Goal: Task Accomplishment & Management: Use online tool/utility

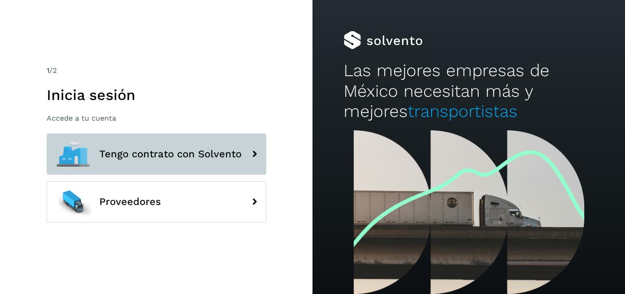
click at [186, 154] on span "Tengo contrato con Solvento" at bounding box center [170, 153] width 142 height 11
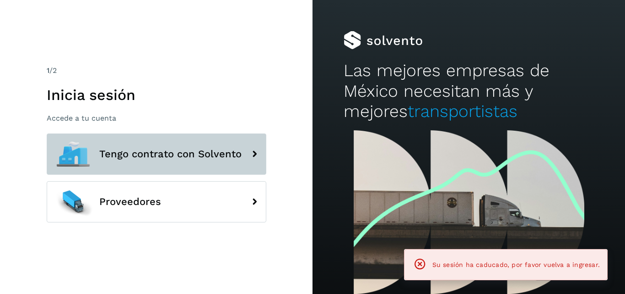
click at [186, 143] on button "Tengo contrato con Solvento" at bounding box center [157, 153] width 220 height 41
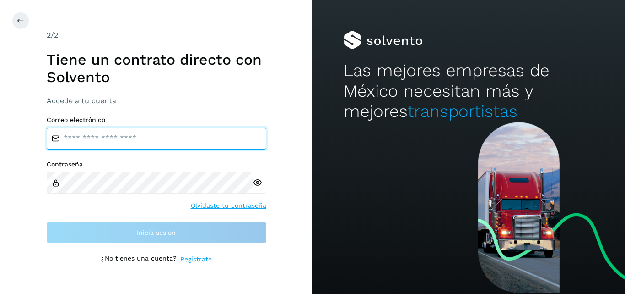
click at [148, 142] on input "email" at bounding box center [157, 138] width 220 height 22
click at [158, 142] on input "email" at bounding box center [157, 138] width 220 height 22
type input "**********"
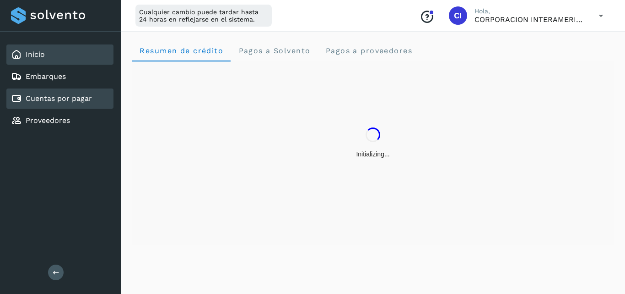
click at [75, 94] on link "Cuentas por pagar" at bounding box center [59, 98] width 66 height 9
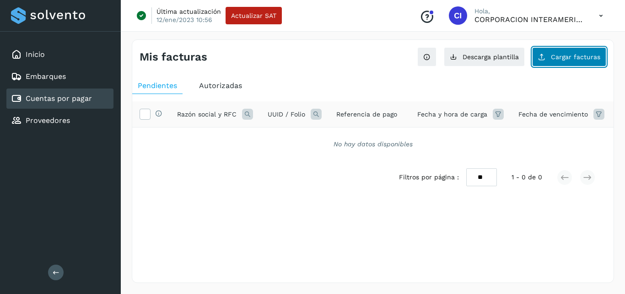
click at [543, 58] on icon at bounding box center [541, 56] width 7 height 7
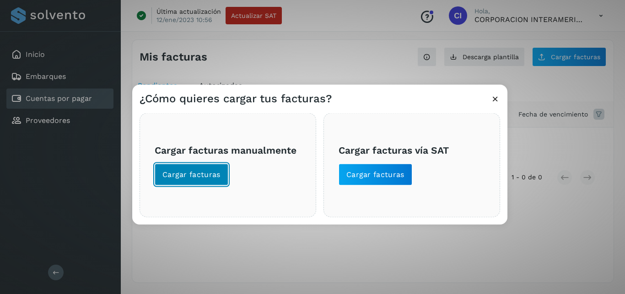
click at [221, 168] on button "Cargar facturas" at bounding box center [192, 174] width 74 height 22
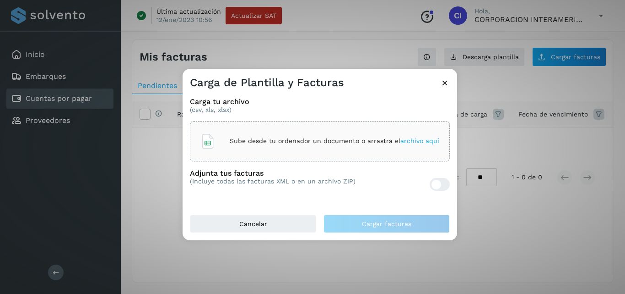
click at [304, 135] on div "Sube desde tu ordenador un documento o arrastra el archivo aquí" at bounding box center [320, 141] width 239 height 25
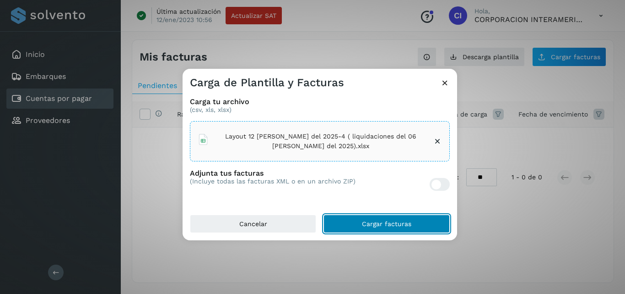
click at [387, 226] on span "Cargar facturas" at bounding box center [386, 223] width 49 height 6
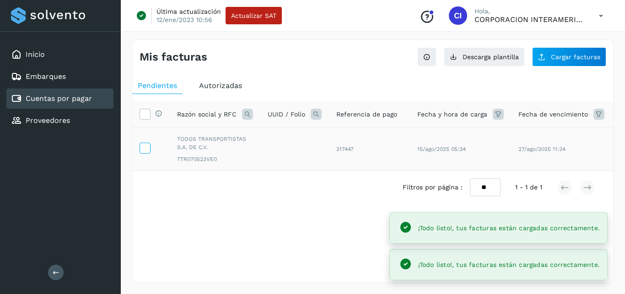
click at [144, 146] on icon at bounding box center [145, 147] width 10 height 10
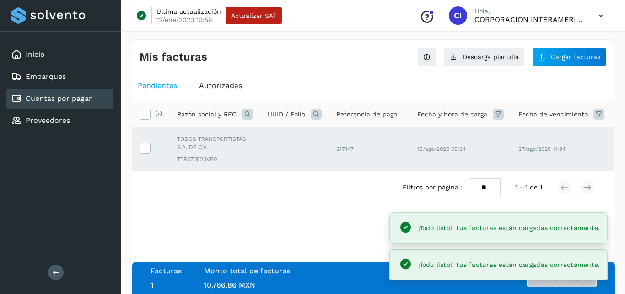
click at [577, 277] on button "Autorizar facturas" at bounding box center [562, 277] width 70 height 18
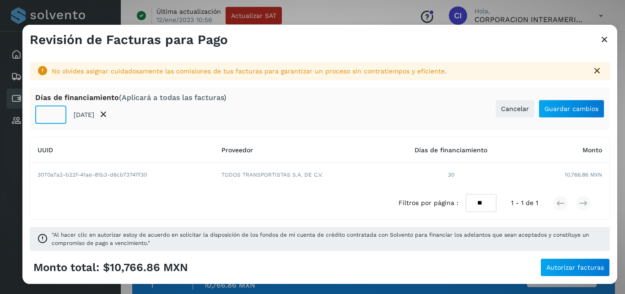
click at [40, 116] on input "**" at bounding box center [50, 114] width 31 height 18
type input "**"
click at [569, 103] on button "Guardar cambios" at bounding box center [572, 108] width 66 height 18
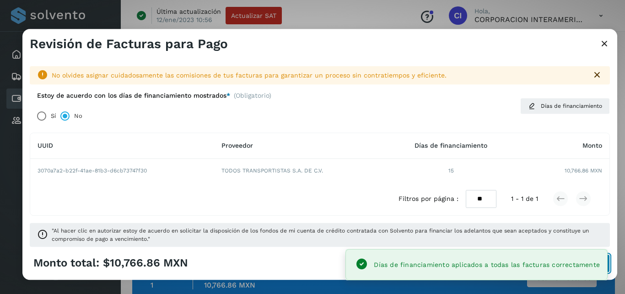
click at [609, 268] on button "Autorizar facturas" at bounding box center [576, 263] width 70 height 18
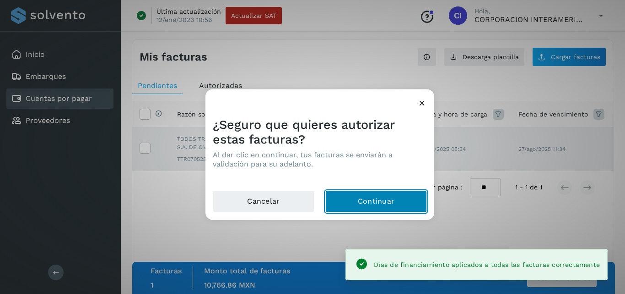
click at [391, 192] on button "Continuar" at bounding box center [377, 201] width 102 height 22
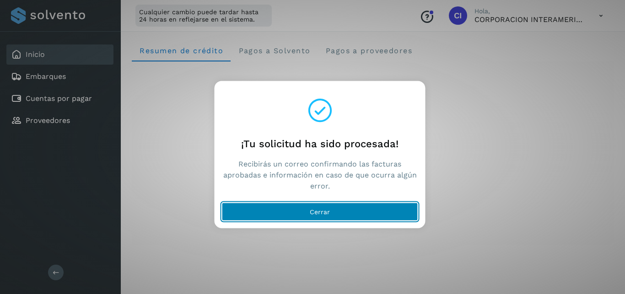
click at [399, 207] on button "Cerrar" at bounding box center [320, 211] width 196 height 18
